Goal: Check status: Check status

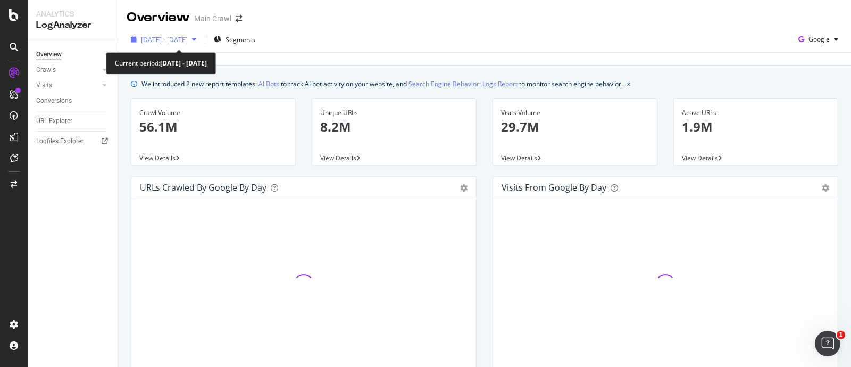
click at [185, 40] on span "[DATE] - [DATE]" at bounding box center [164, 39] width 47 height 9
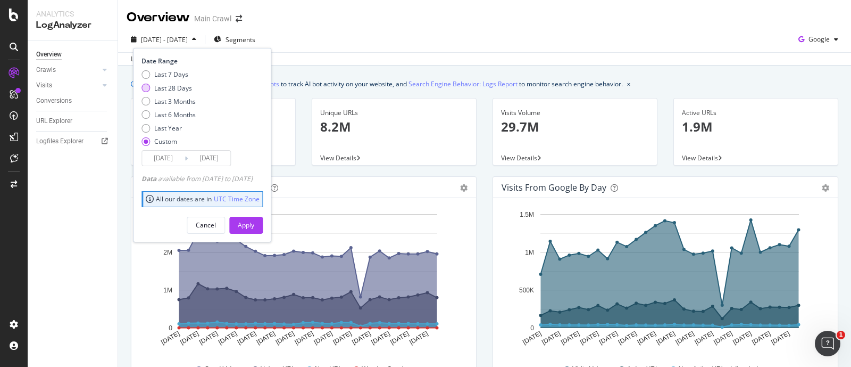
click at [160, 88] on div "Last 28 Days" at bounding box center [173, 88] width 38 height 9
type input "[DATE]"
click at [254, 227] on div "Apply" at bounding box center [246, 224] width 16 height 9
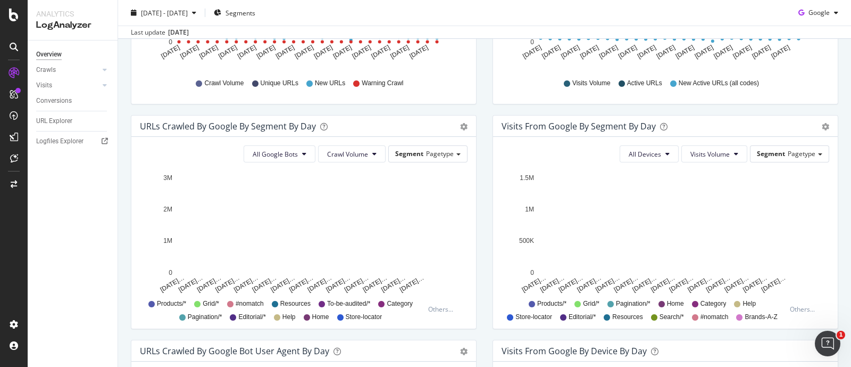
scroll to position [519, 0]
